Goal: Task Accomplishment & Management: Use online tool/utility

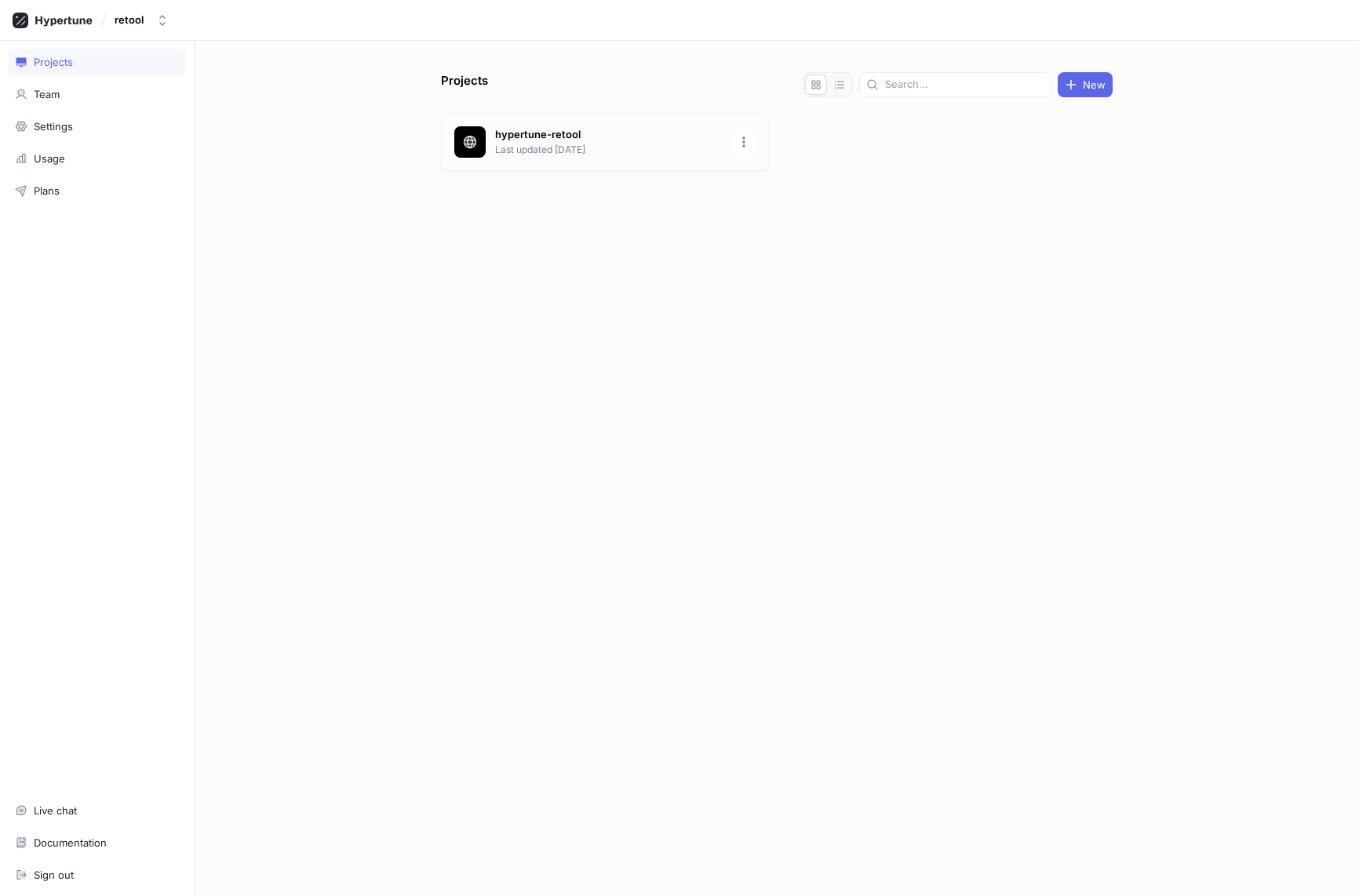
click at [549, 149] on p "Last updated [DATE]" at bounding box center [609, 149] width 227 height 14
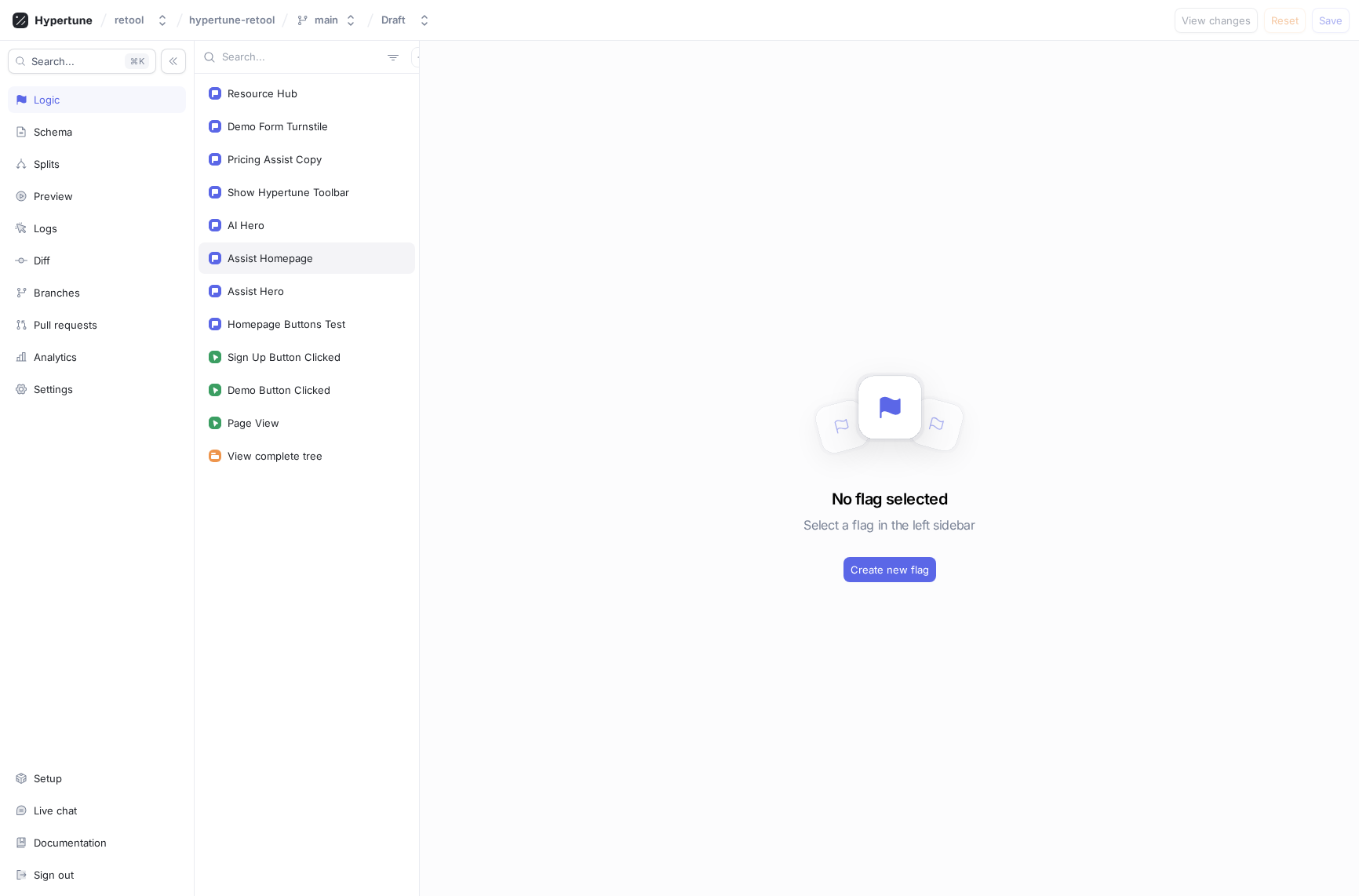
click at [328, 249] on div "Assist Homepage" at bounding box center [306, 257] width 216 height 31
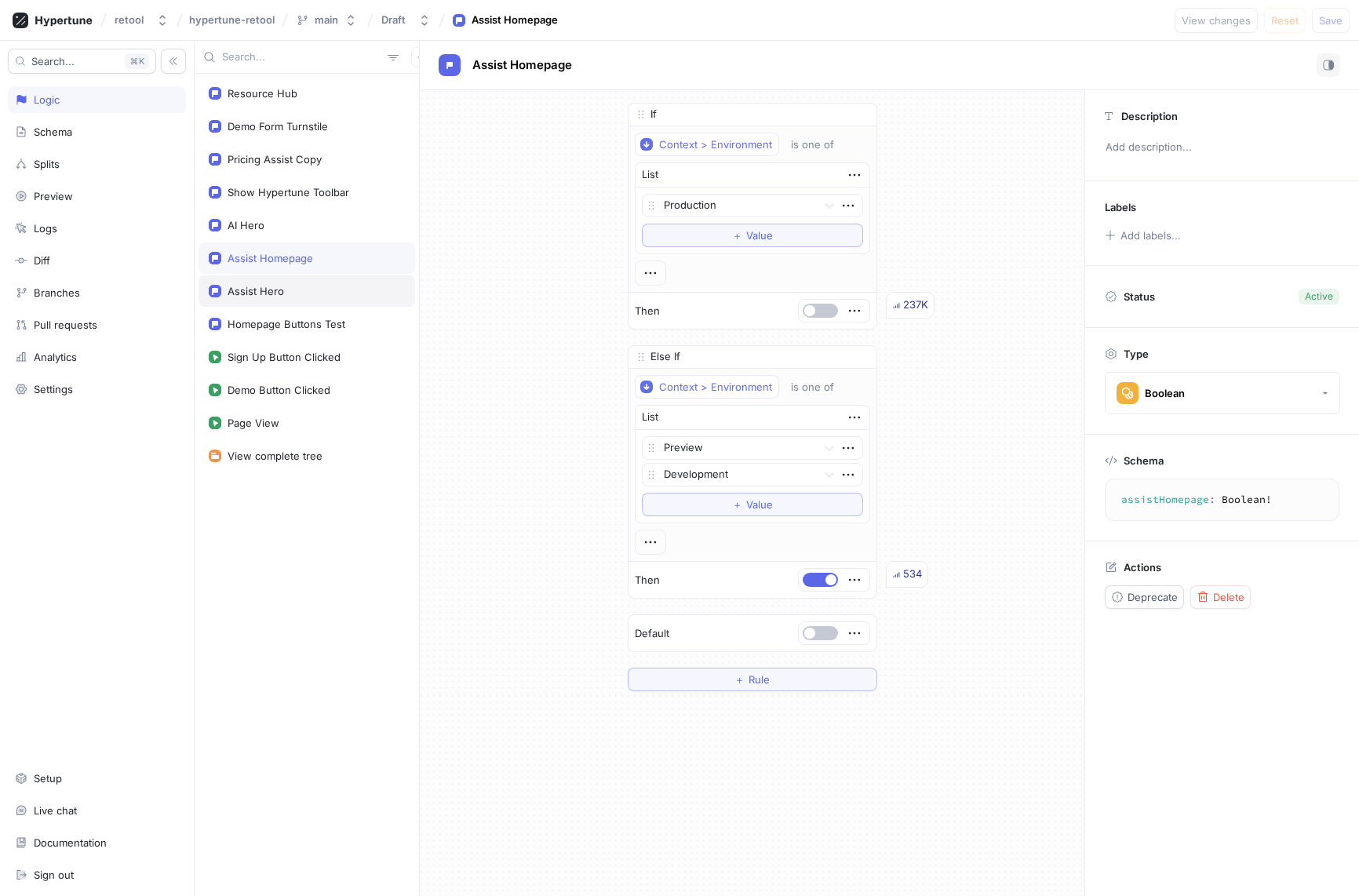
click at [273, 286] on div "Assist Hero" at bounding box center [255, 291] width 57 height 13
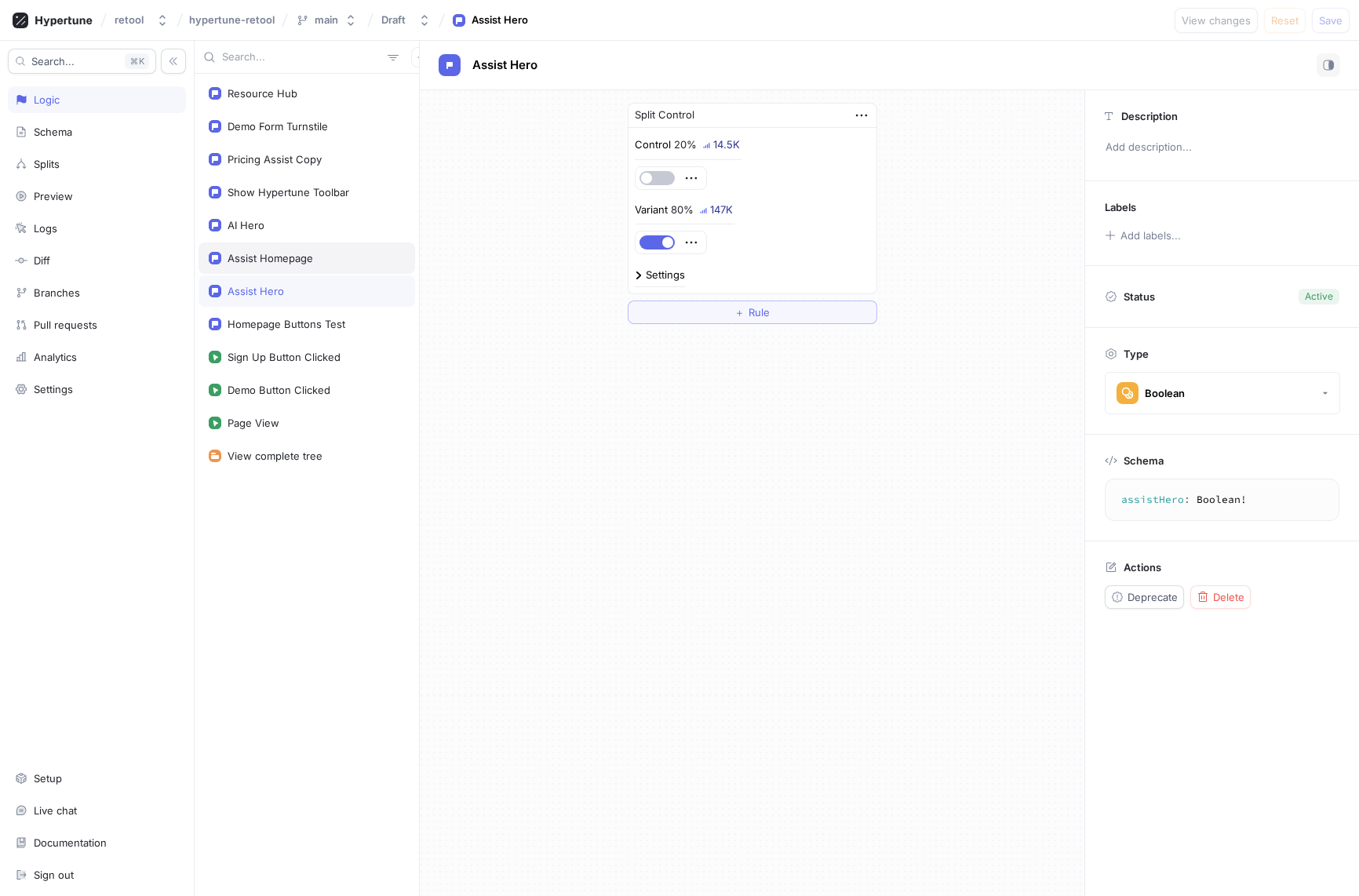
click at [286, 259] on div "Assist Homepage" at bounding box center [270, 258] width 86 height 13
type textarea "assistHomepage: Boolean!"
